Goal: Communication & Community: Answer question/provide support

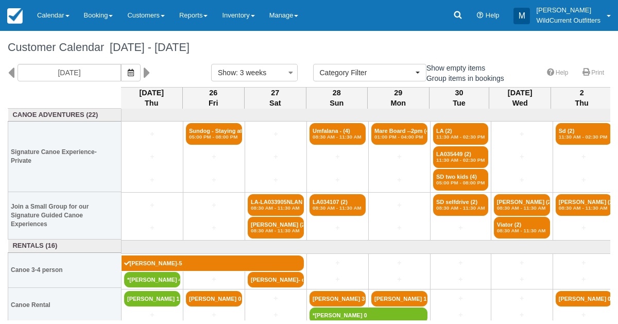
select select
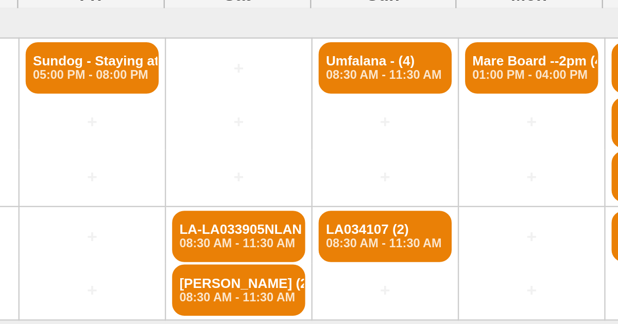
scroll to position [0, 1]
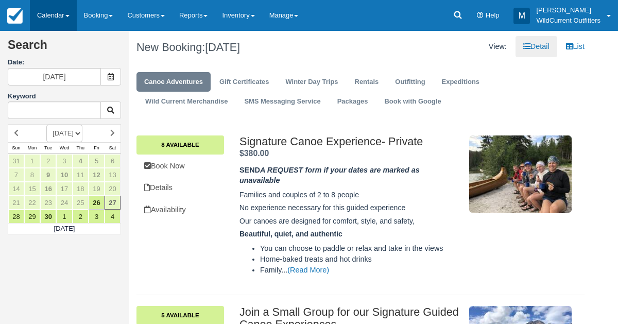
click at [48, 13] on link "Calendar" at bounding box center [53, 15] width 47 height 31
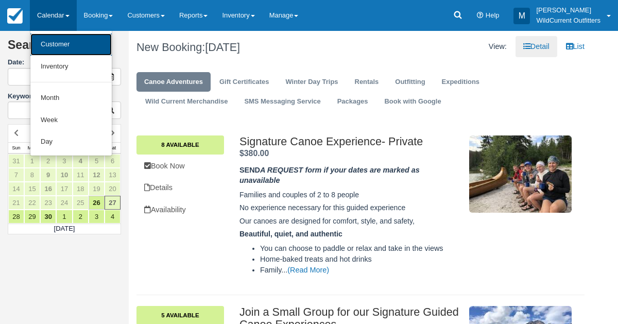
click at [59, 45] on link "Customer" at bounding box center [70, 44] width 81 height 22
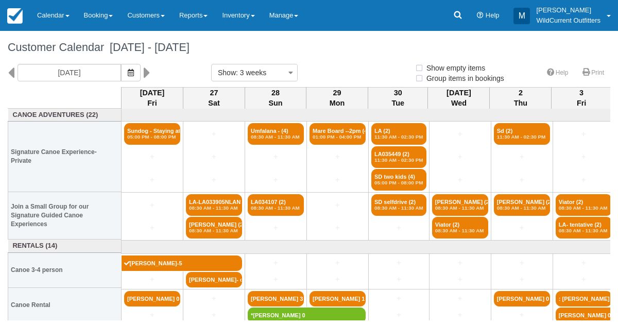
select select
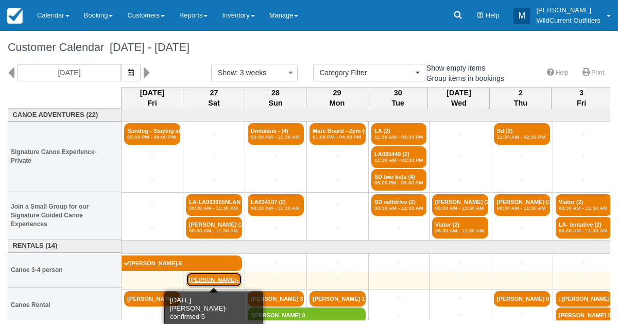
click at [217, 281] on link "Tom Lenourichel- con" at bounding box center [214, 279] width 56 height 15
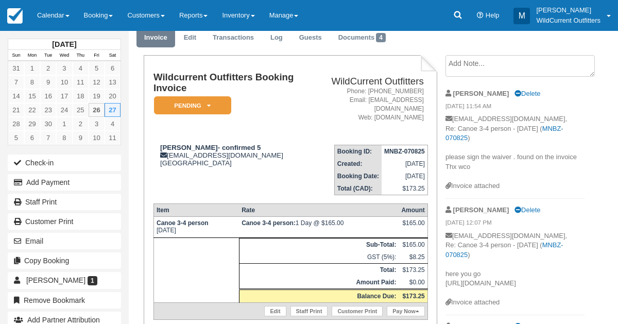
scroll to position [39, 0]
drag, startPoint x: 215, startPoint y: 140, endPoint x: 160, endPoint y: 142, distance: 54.6
click at [160, 144] on strong "Tom Lenourichel- confirmed 5" at bounding box center [210, 148] width 101 height 8
copy strong "Tom Lenourichel"
click at [48, 16] on link "Calendar" at bounding box center [53, 15] width 47 height 31
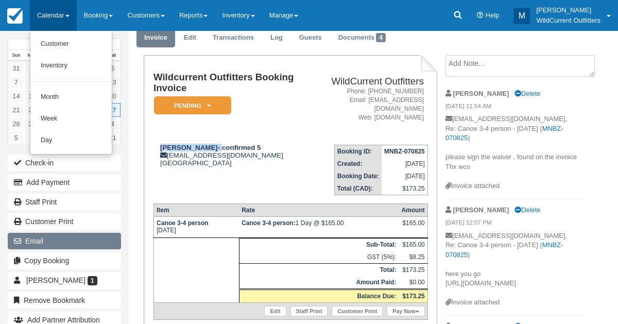
click at [42, 235] on button "Email" at bounding box center [64, 241] width 113 height 16
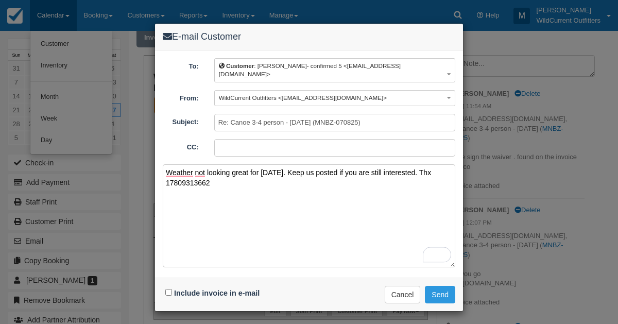
type textarea "Weather not looking great for tomorrow. Keep us posted if you are still interes…"
click at [168, 289] on input "Include invoice in e-mail" at bounding box center [168, 292] width 7 height 7
checkbox input "true"
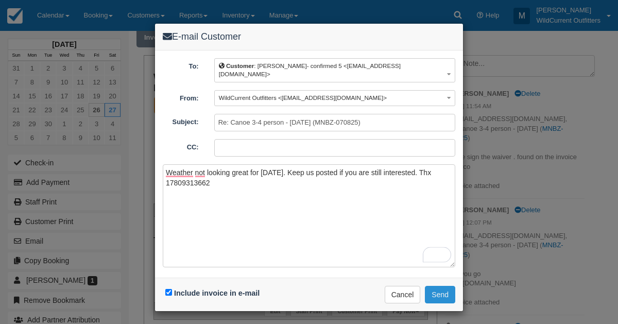
click at [454, 288] on button "Send" at bounding box center [440, 295] width 30 height 18
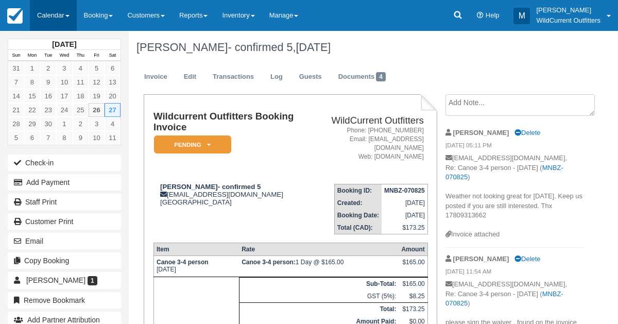
click at [40, 19] on link "Calendar" at bounding box center [53, 15] width 47 height 31
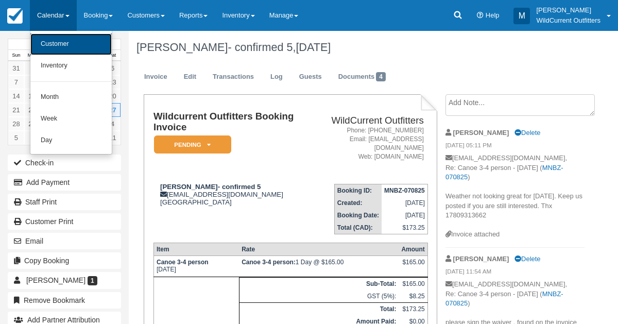
click at [51, 49] on link "Customer" at bounding box center [70, 44] width 81 height 22
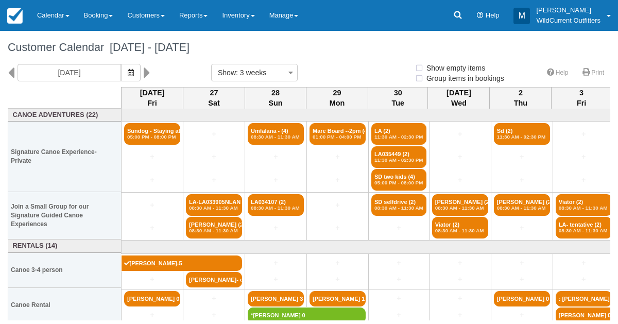
select select
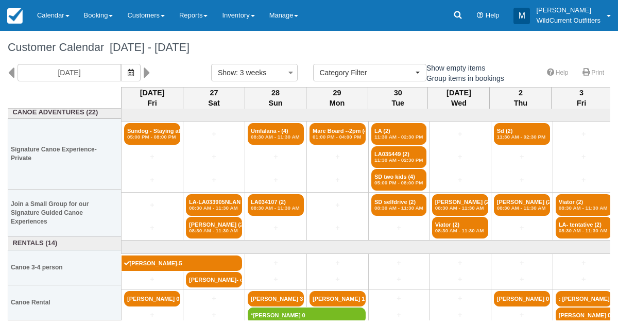
scroll to position [3, 0]
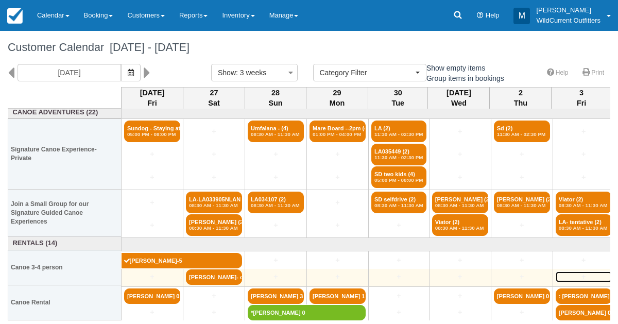
click at [592, 274] on link "+" at bounding box center [584, 276] width 56 height 11
